Goal: Task Accomplishment & Management: Use online tool/utility

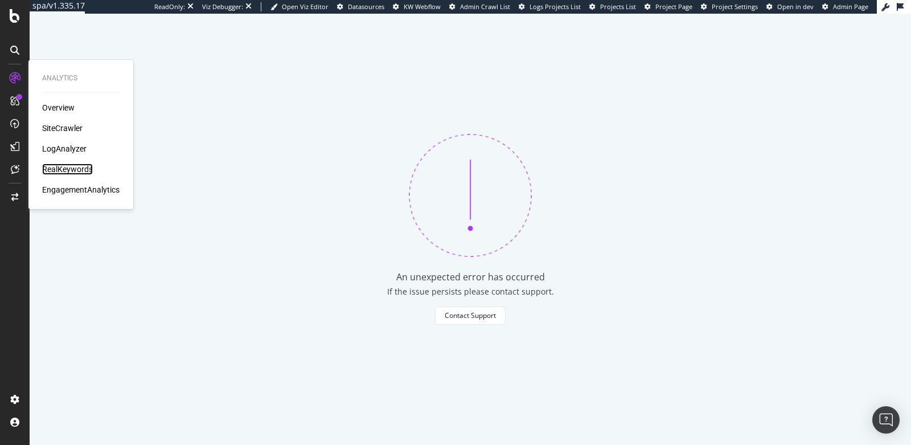
click at [63, 167] on div "RealKeywords" at bounding box center [67, 168] width 51 height 11
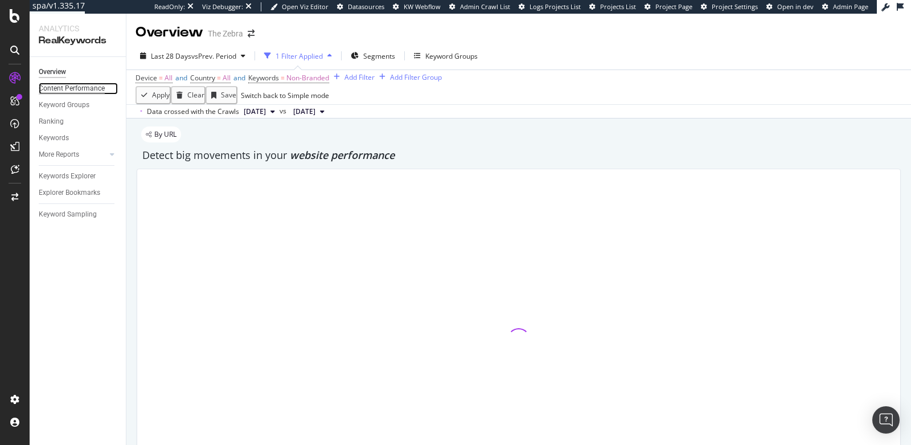
click at [56, 87] on div "Content Performance" at bounding box center [72, 89] width 66 height 12
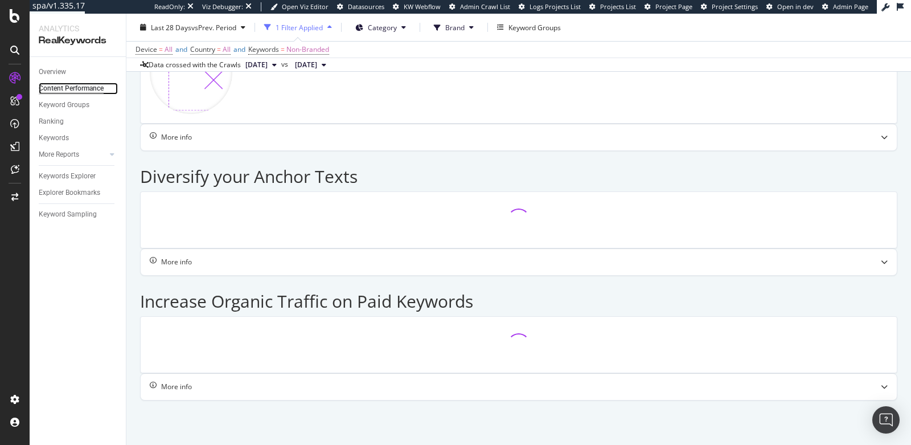
scroll to position [1030, 0]
click at [63, 123] on link "Ranking" at bounding box center [78, 122] width 79 height 12
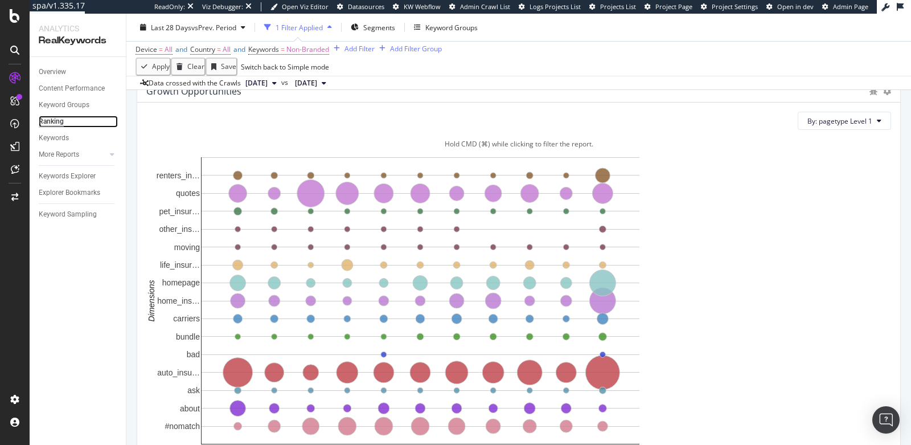
scroll to position [761, 0]
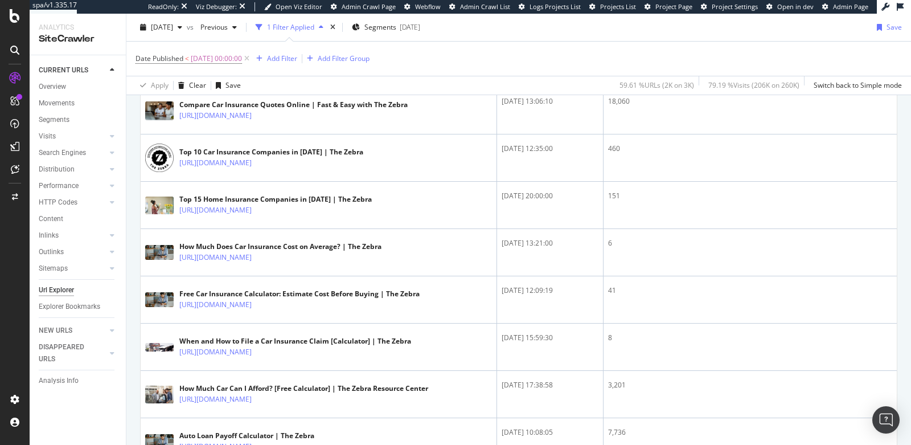
scroll to position [548, 0]
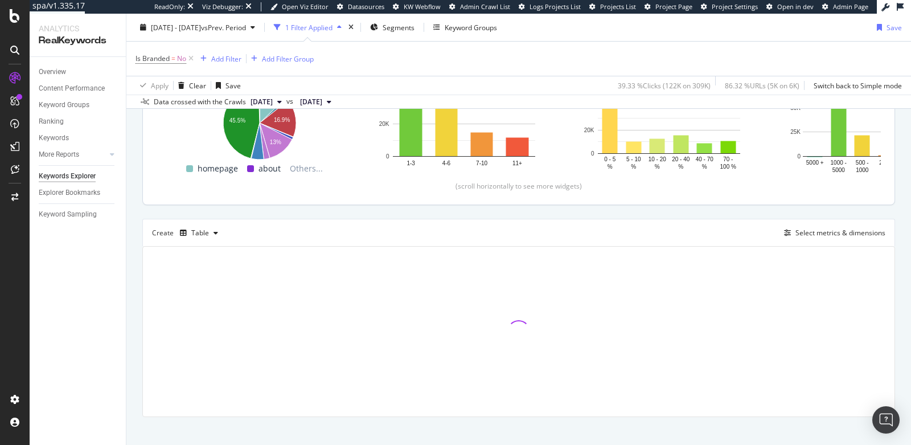
scroll to position [213, 0]
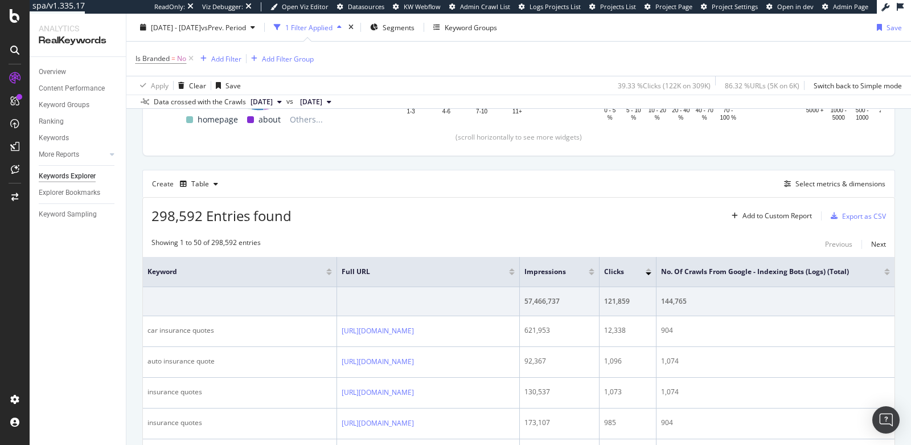
scroll to position [257, 0]
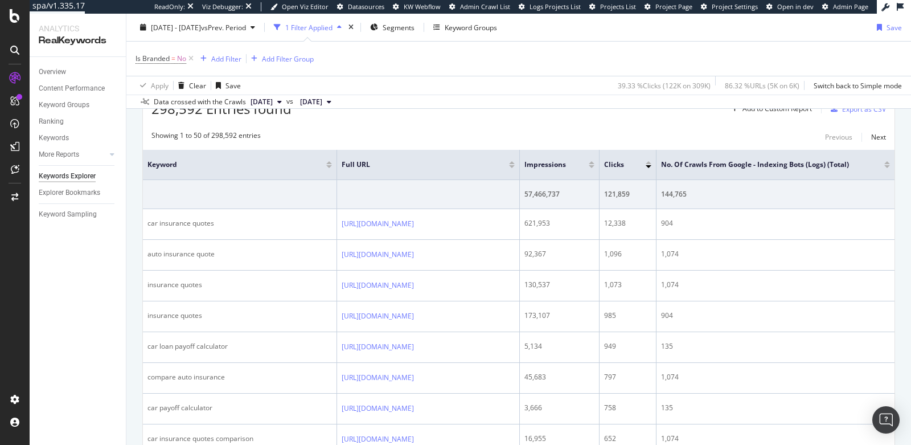
scroll to position [361, 0]
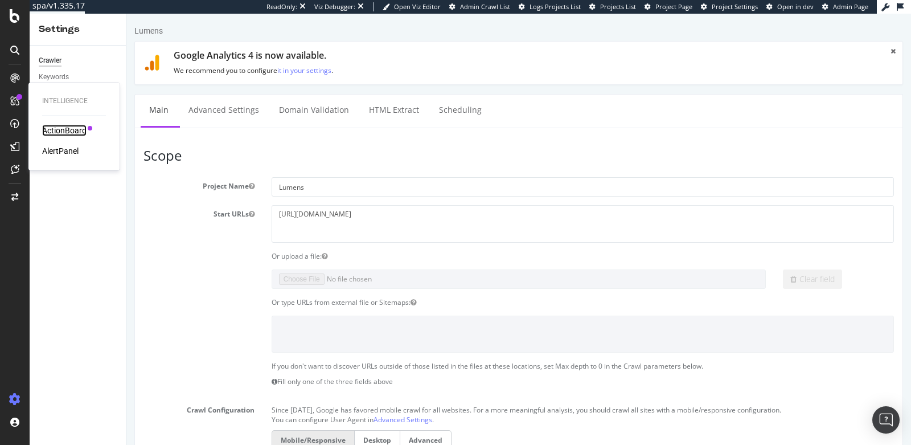
click at [54, 128] on div "ActionBoard" at bounding box center [64, 130] width 44 height 11
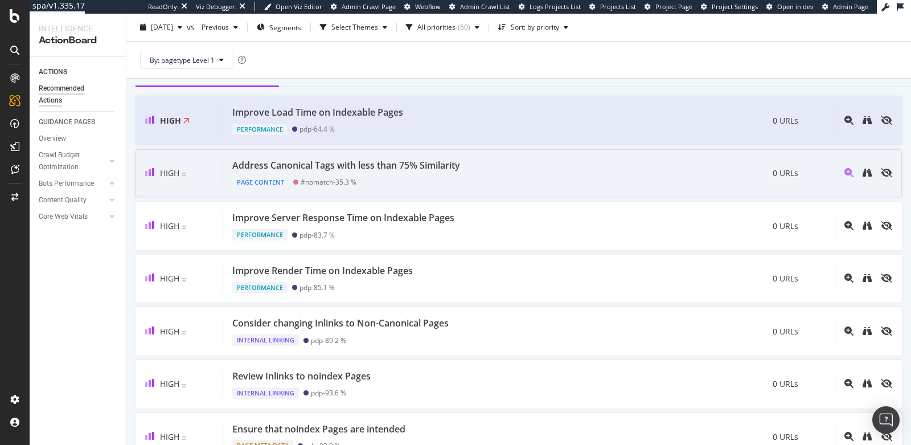
scroll to position [128, 0]
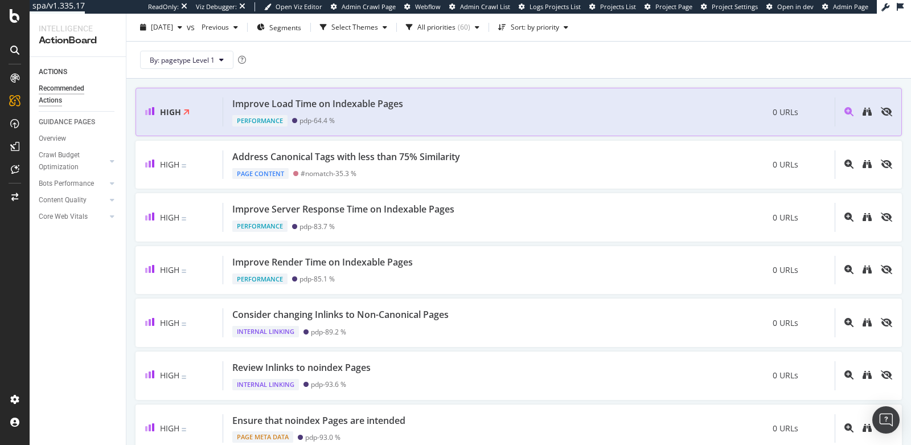
click at [449, 107] on div "Improve Load Time on Indexable Pages Performance pdp - 64.4 % 0 URLs" at bounding box center [529, 111] width 612 height 29
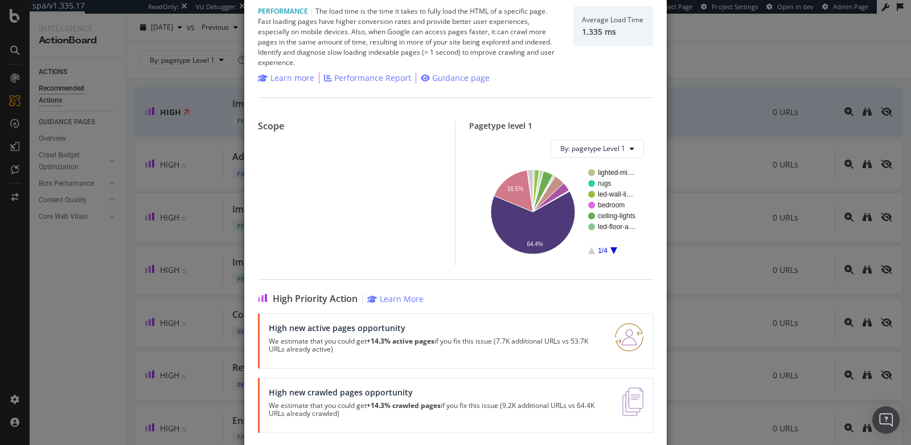
scroll to position [79, 0]
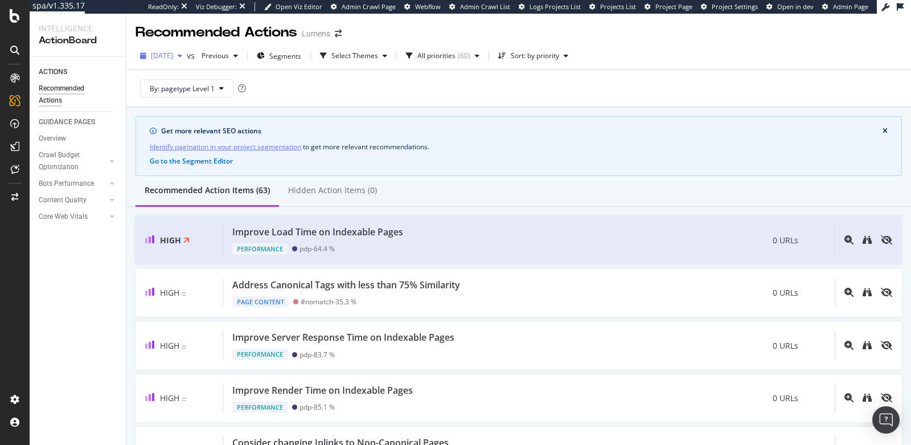
click at [173, 52] on span "[DATE]" at bounding box center [162, 56] width 22 height 10
click at [404, 96] on div "By: pagetype Level 1" at bounding box center [519, 88] width 766 height 36
click at [887, 422] on img "Open Intercom Messenger" at bounding box center [886, 419] width 15 height 15
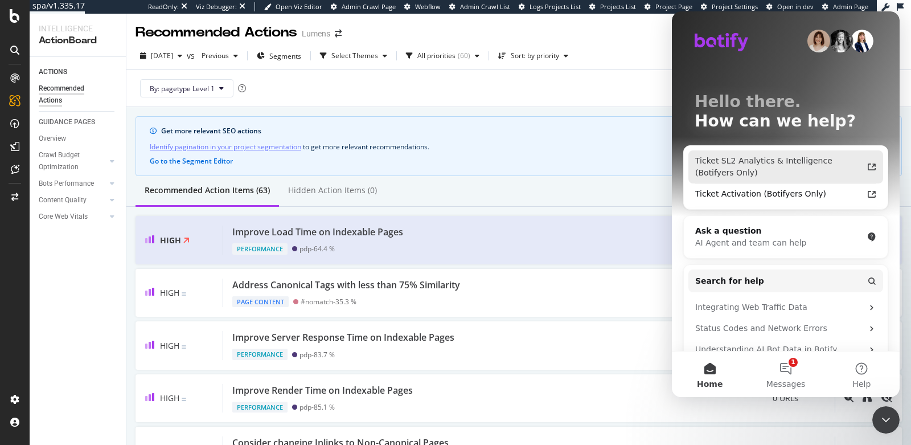
click at [755, 163] on div "Ticket SL2 Analytics & Intelligence (Botifyers Only)" at bounding box center [778, 167] width 167 height 24
click at [85, 337] on div "ACTIONS Recommended Actions GUIDANCE PAGES Overview Crawl Budget Optimization L…" at bounding box center [78, 251] width 96 height 388
click at [880, 419] on icon "Close Intercom Messenger" at bounding box center [886, 420] width 14 height 14
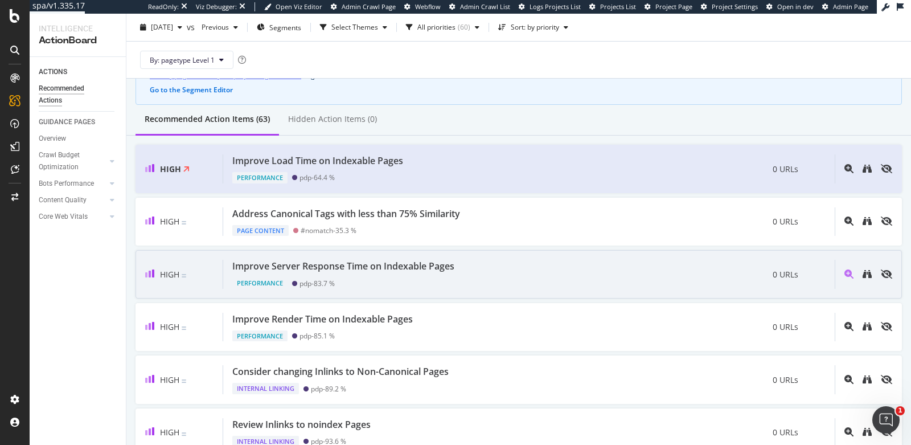
scroll to position [89, 0]
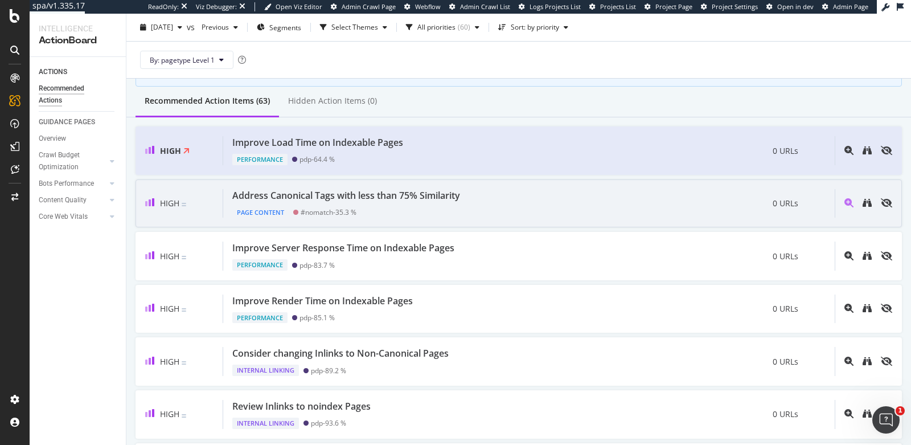
click at [506, 206] on div "Address Canonical Tags with less than 75% Similarity Page Content #nomatch - 35…" at bounding box center [529, 203] width 612 height 29
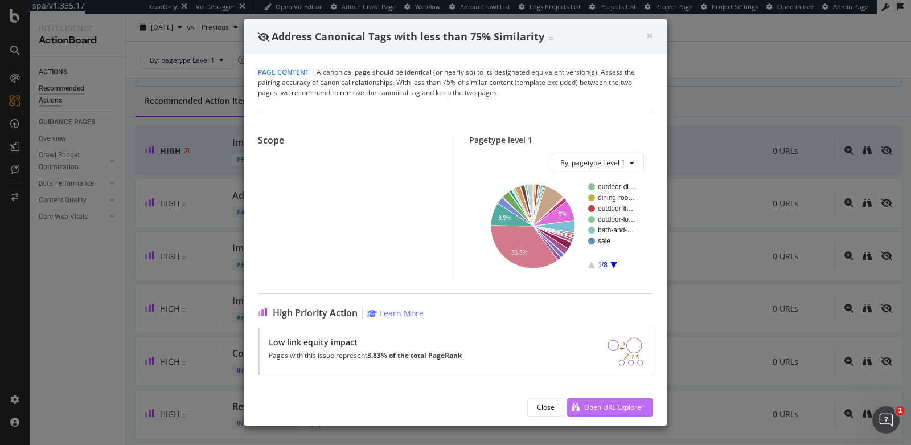
click at [601, 409] on div "Open URL Explorer" at bounding box center [614, 407] width 60 height 10
click at [644, 34] on div "Address Canonical Tags with less than 75% Similarity" at bounding box center [452, 37] width 388 height 15
click at [655, 46] on div "× Close Address Canonical Tags with less than 75% Similarity" at bounding box center [455, 36] width 423 height 34
click at [655, 33] on div "× Close Address Canonical Tags with less than 75% Similarity" at bounding box center [455, 36] width 423 height 34
click at [651, 33] on span "×" at bounding box center [649, 35] width 7 height 16
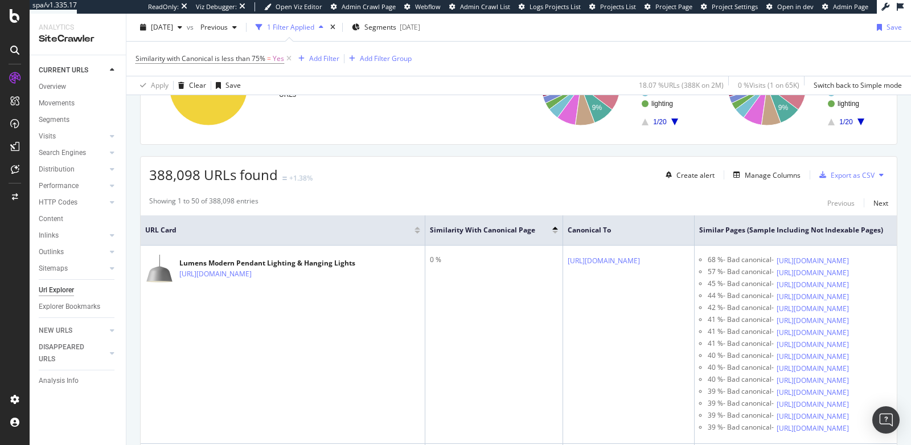
scroll to position [218, 0]
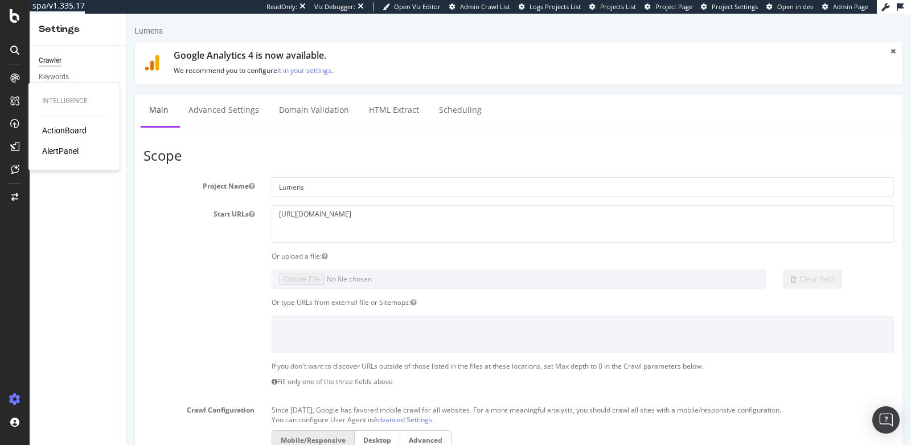
click at [53, 136] on div "ActionBoard AlertPanel" at bounding box center [74, 141] width 64 height 32
click at [60, 130] on div "ActionBoard" at bounding box center [64, 130] width 44 height 11
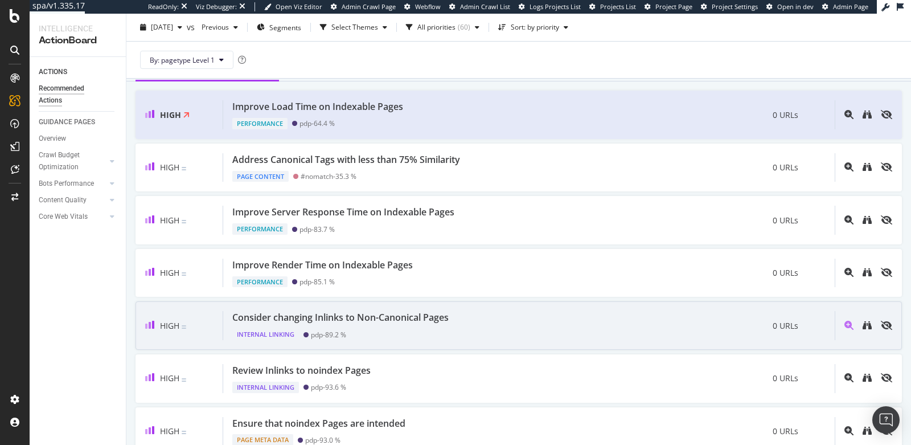
scroll to position [129, 0]
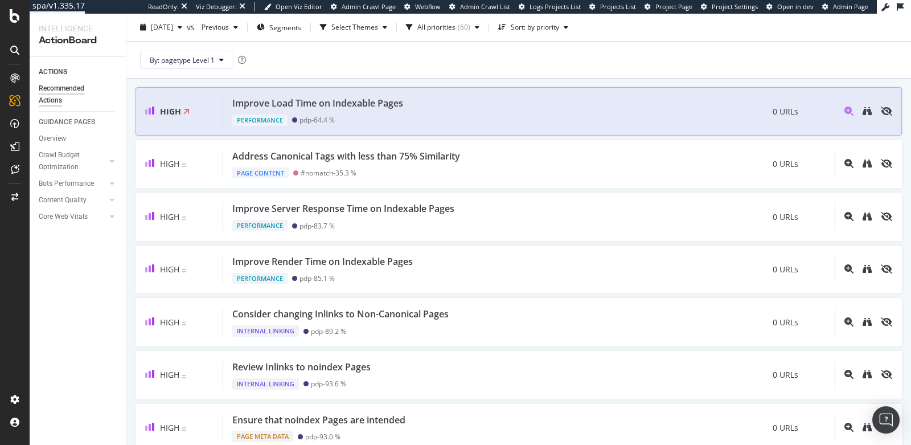
click at [612, 126] on div "High Improve Load Time on Indexable Pages Performance pdp - 64.4 % 0 URLs" at bounding box center [519, 111] width 766 height 48
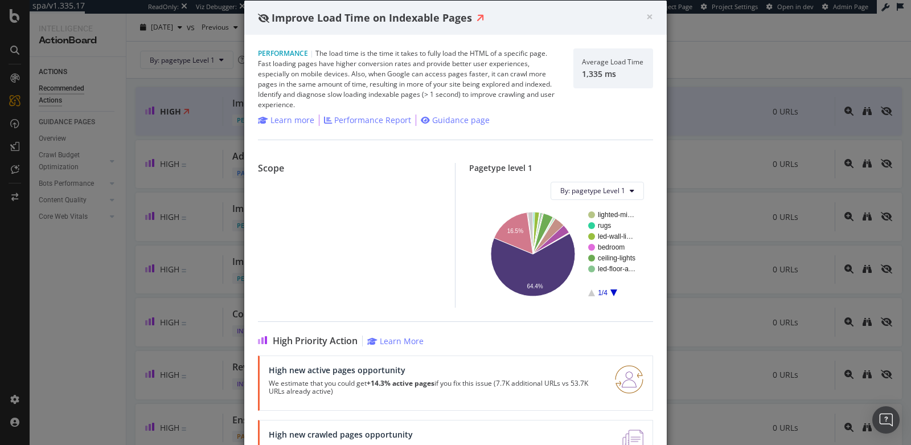
scroll to position [79, 0]
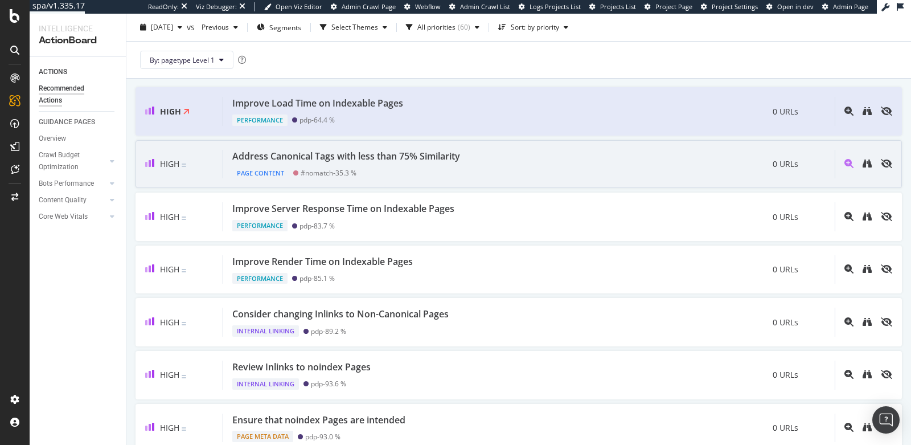
click at [677, 175] on div "Address Canonical Tags with less than 75% Similarity Page Content #nomatch - 35…" at bounding box center [529, 164] width 612 height 29
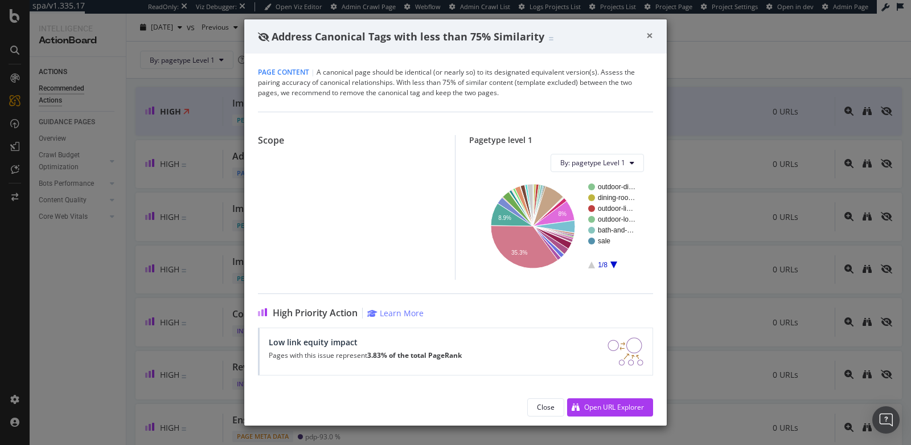
click at [651, 34] on span "×" at bounding box center [649, 35] width 7 height 16
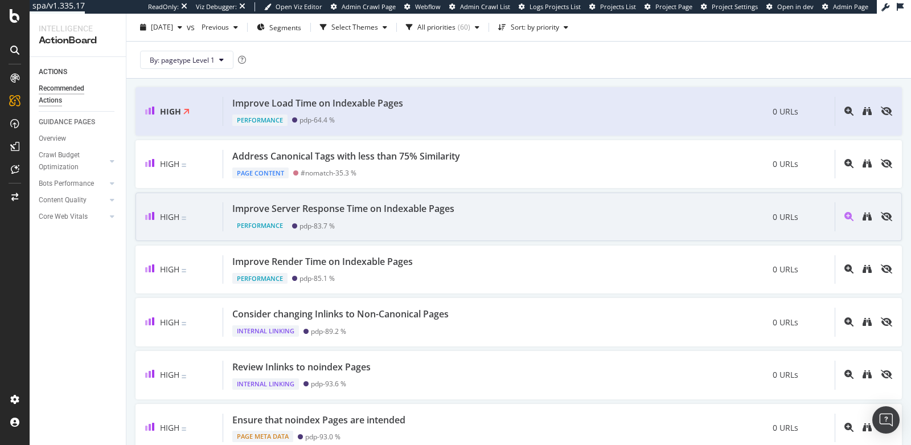
click at [682, 213] on div "Improve Server Response Time on Indexable Pages Performance pdp - 83.7 % 0 URLs" at bounding box center [529, 216] width 612 height 29
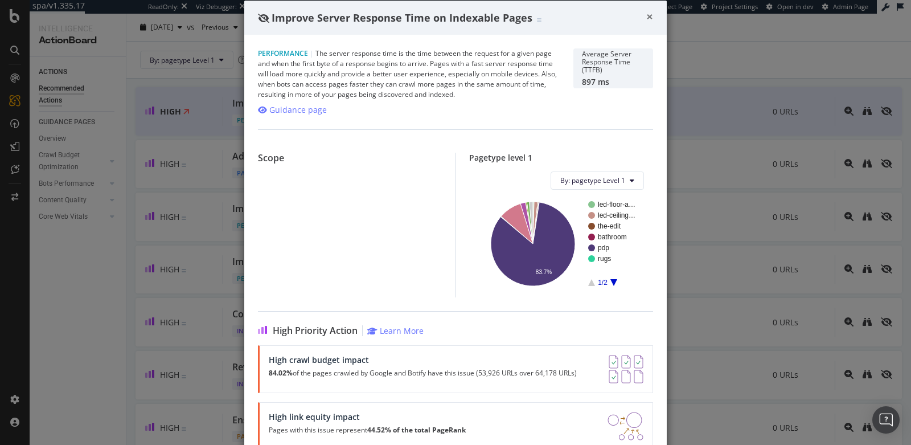
click at [649, 12] on span "×" at bounding box center [649, 17] width 7 height 16
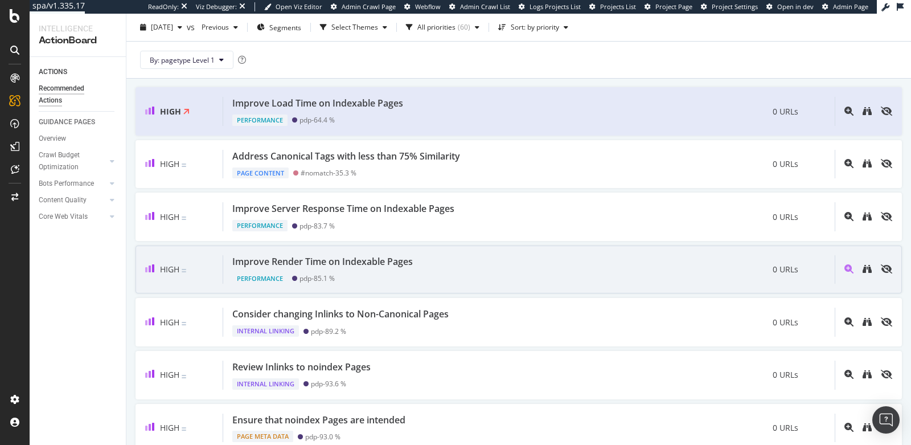
click at [638, 274] on div "Improve Render Time on Indexable Pages Performance pdp - 85.1 % 0 URLs" at bounding box center [529, 269] width 612 height 29
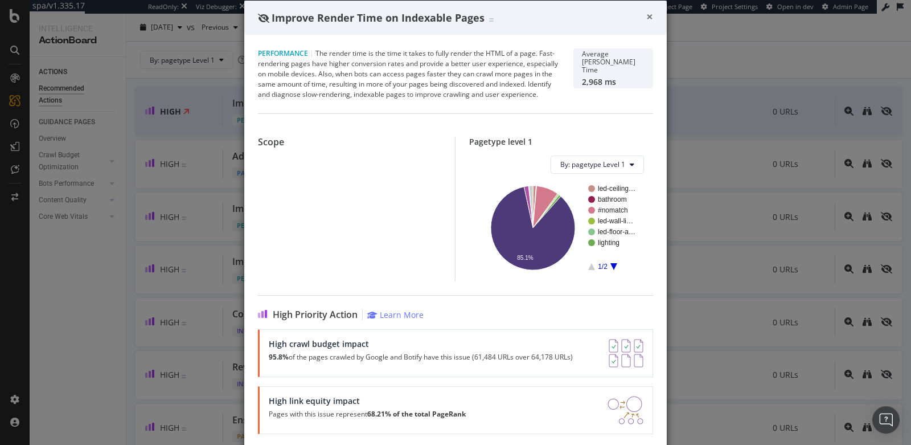
click at [651, 11] on span "×" at bounding box center [649, 17] width 7 height 16
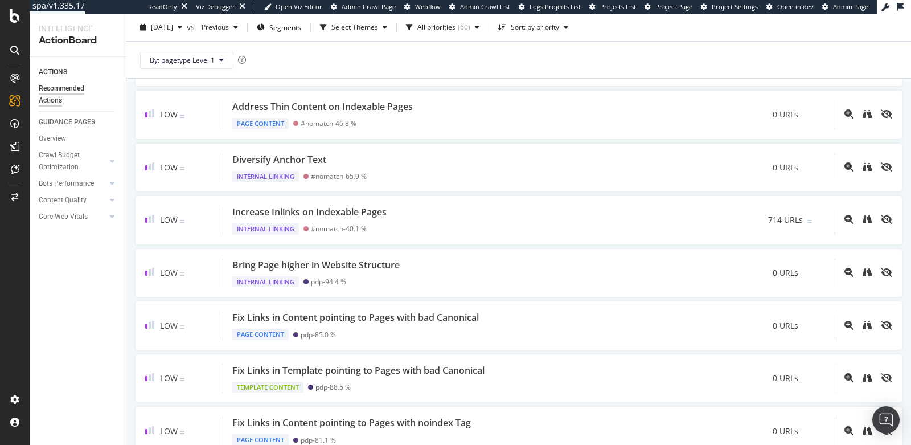
scroll to position [1079, 0]
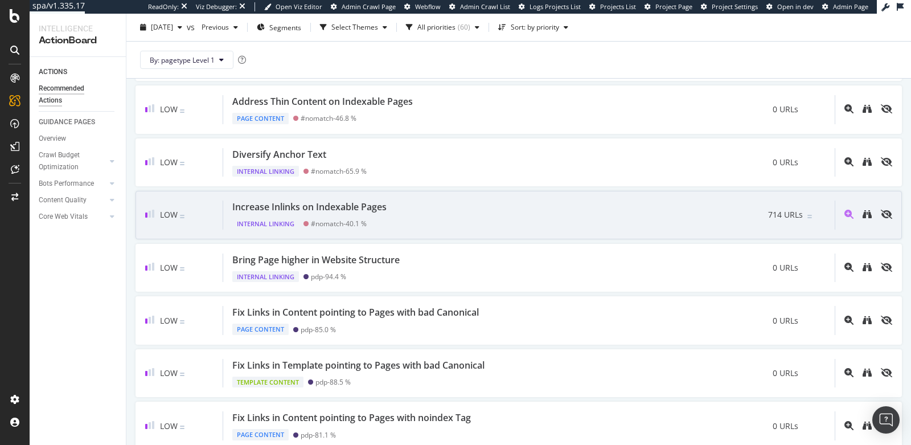
click at [636, 211] on div "Increase Inlinks on Indexable Pages Internal Linking #nomatch - 40.1 % 714 URLs" at bounding box center [529, 214] width 612 height 29
